Goal: Complete application form

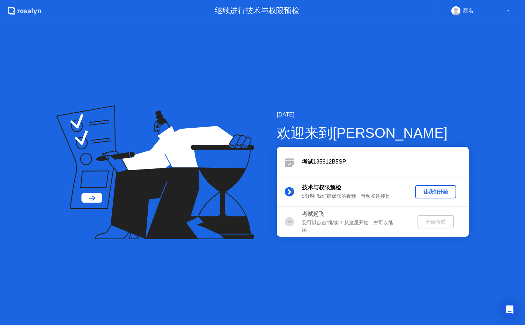
click at [431, 189] on div "让我们开始" at bounding box center [436, 192] width 36 height 7
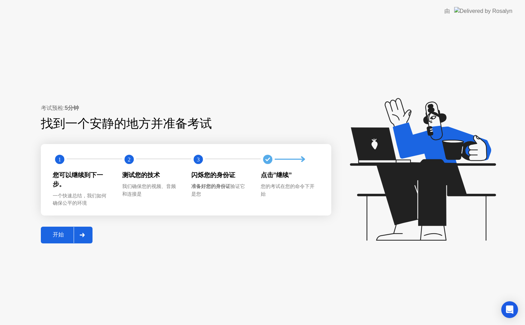
click at [69, 236] on div "开始" at bounding box center [58, 234] width 31 height 7
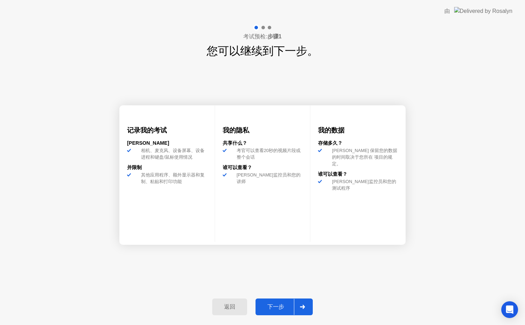
click at [274, 304] on div "下一步" at bounding box center [276, 307] width 36 height 7
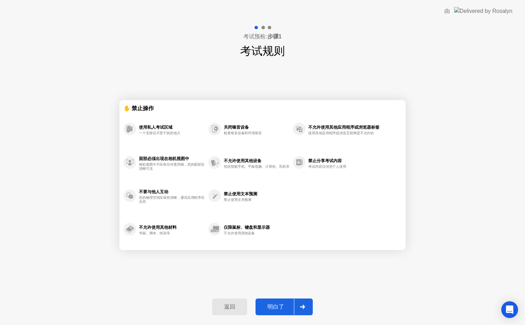
click at [279, 309] on div "明白了" at bounding box center [276, 307] width 36 height 7
select select "**********"
select select "*******"
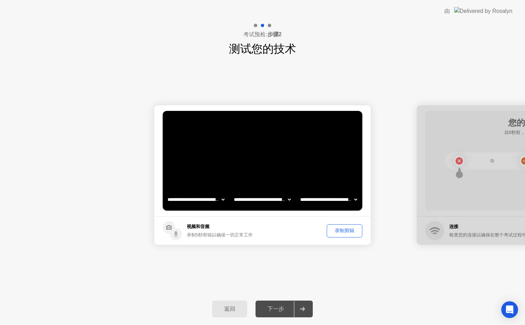
click at [279, 309] on div "下一步" at bounding box center [276, 309] width 36 height 7
click at [336, 232] on div "录制剪辑" at bounding box center [344, 231] width 31 height 7
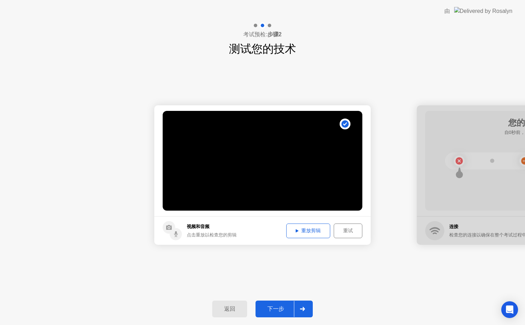
click at [272, 310] on div "下一步" at bounding box center [276, 309] width 36 height 7
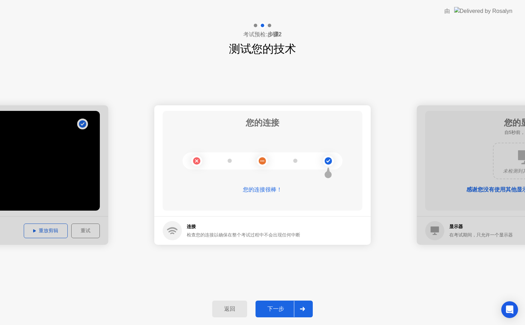
click at [284, 311] on div "下一步" at bounding box center [276, 309] width 36 height 7
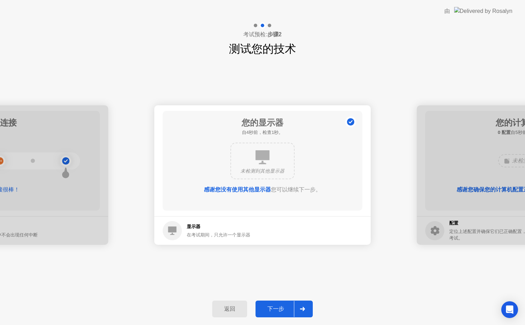
click at [284, 311] on div "下一步" at bounding box center [276, 309] width 36 height 7
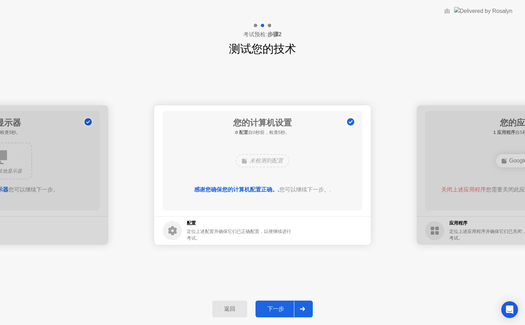
click at [284, 311] on div "下一步" at bounding box center [276, 309] width 36 height 7
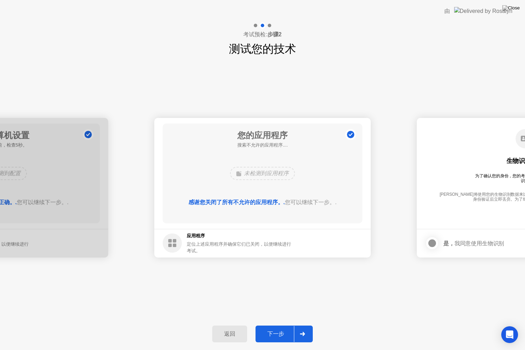
click at [266, 325] on div "下一步" at bounding box center [276, 334] width 36 height 7
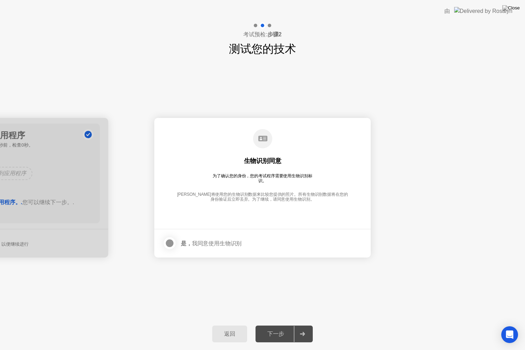
click at [169, 245] on div at bounding box center [169, 243] width 8 height 8
click at [267, 325] on button "下一步" at bounding box center [284, 334] width 57 height 17
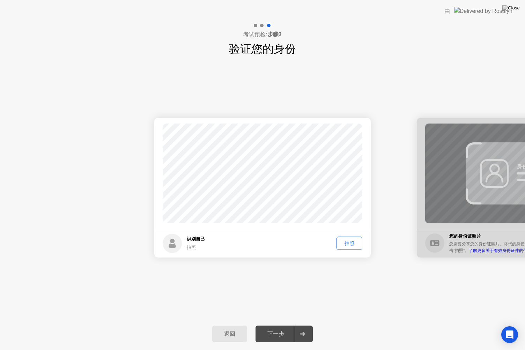
click at [351, 241] on div "拍照" at bounding box center [349, 243] width 21 height 7
click at [275, 325] on button "下一步" at bounding box center [284, 334] width 57 height 17
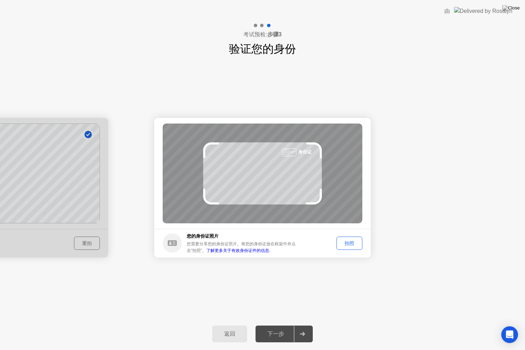
click at [348, 245] on div "拍照" at bounding box center [349, 243] width 21 height 7
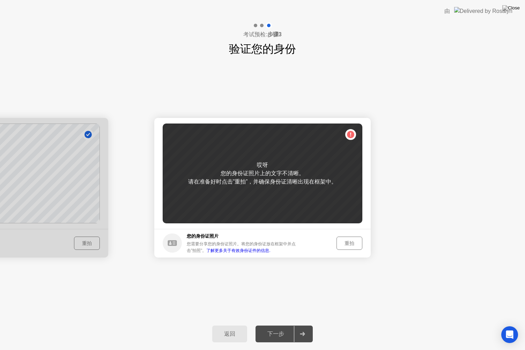
click at [348, 247] on div "重拍" at bounding box center [349, 243] width 21 height 7
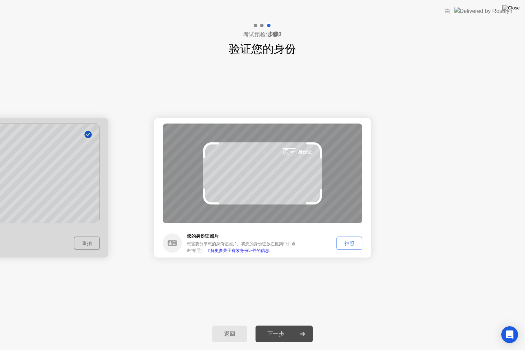
click at [347, 245] on div "拍照" at bounding box center [349, 243] width 21 height 7
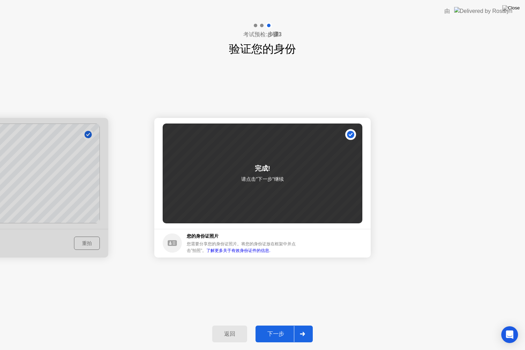
click at [273, 325] on div "下一步" at bounding box center [276, 334] width 36 height 7
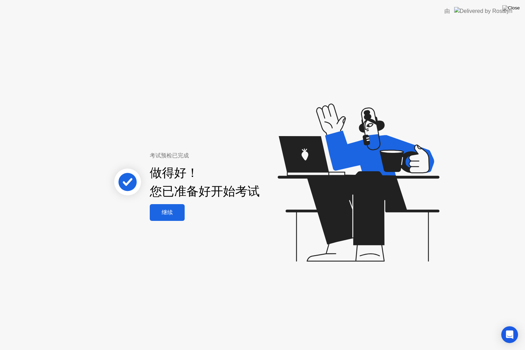
click at [155, 212] on div "继续" at bounding box center [167, 212] width 31 height 7
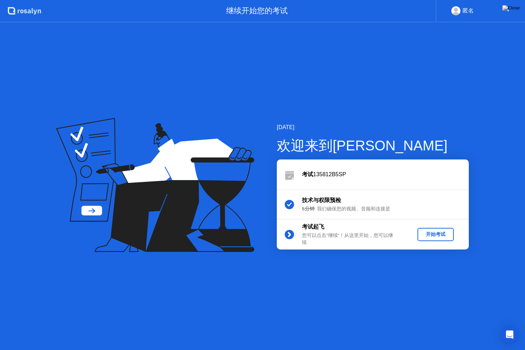
click at [435, 234] on div "开始考试" at bounding box center [435, 234] width 31 height 7
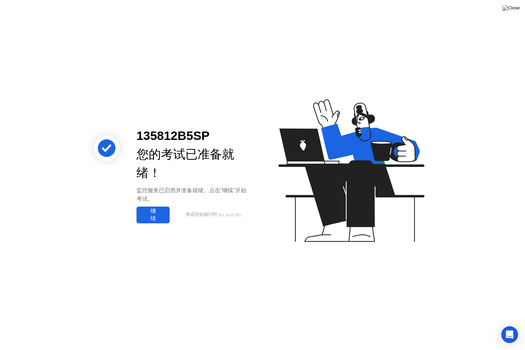
click at [155, 210] on div "继续" at bounding box center [153, 215] width 29 height 15
